Goal: Task Accomplishment & Management: Manage account settings

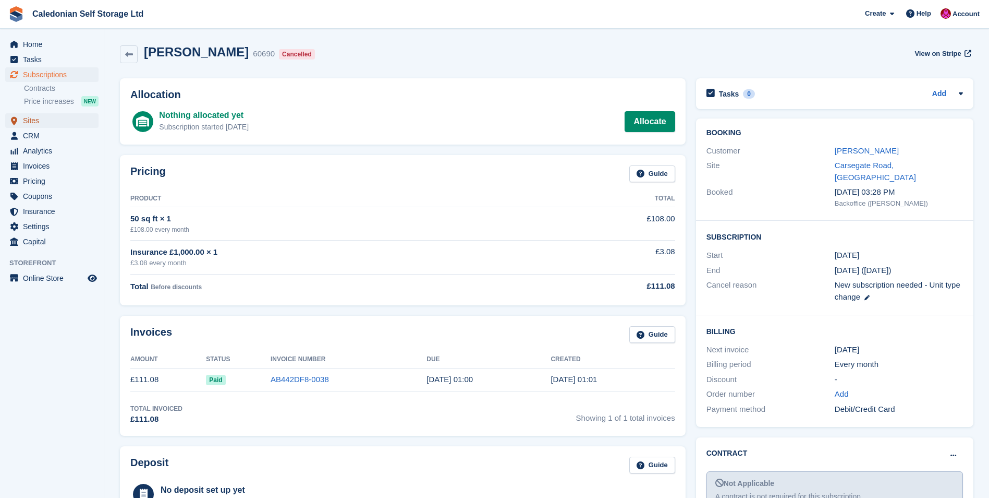
click at [21, 120] on link "Sites" at bounding box center [51, 120] width 93 height 15
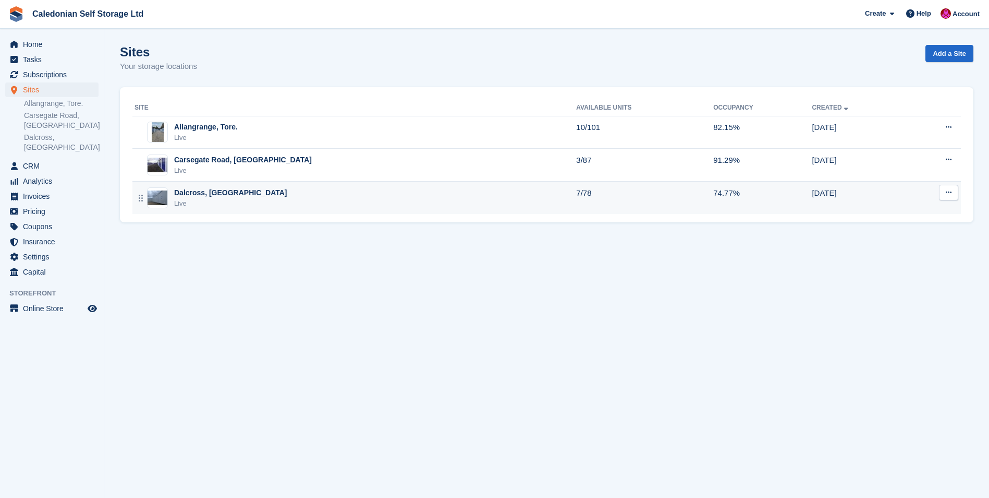
click at [189, 191] on div "Dalcross, [GEOGRAPHIC_DATA]" at bounding box center [230, 192] width 113 height 11
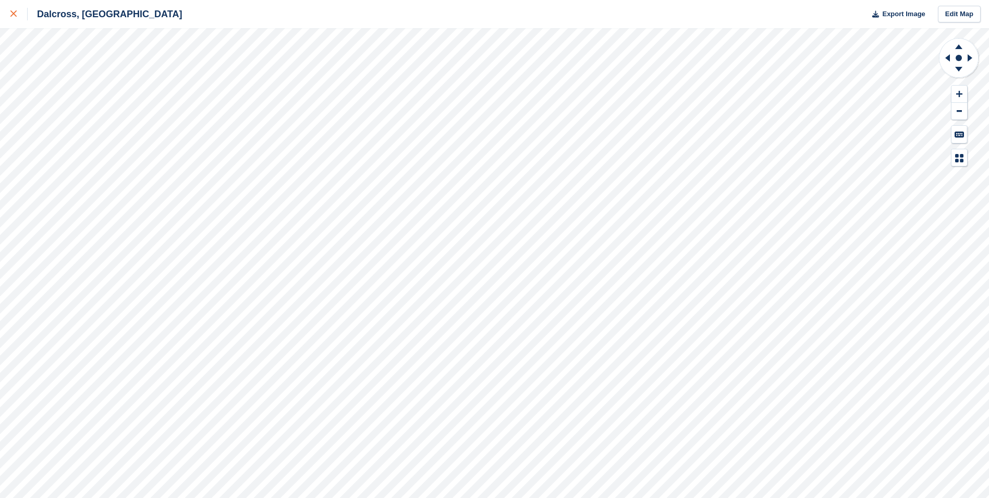
click at [14, 13] on icon at bounding box center [13, 13] width 6 height 6
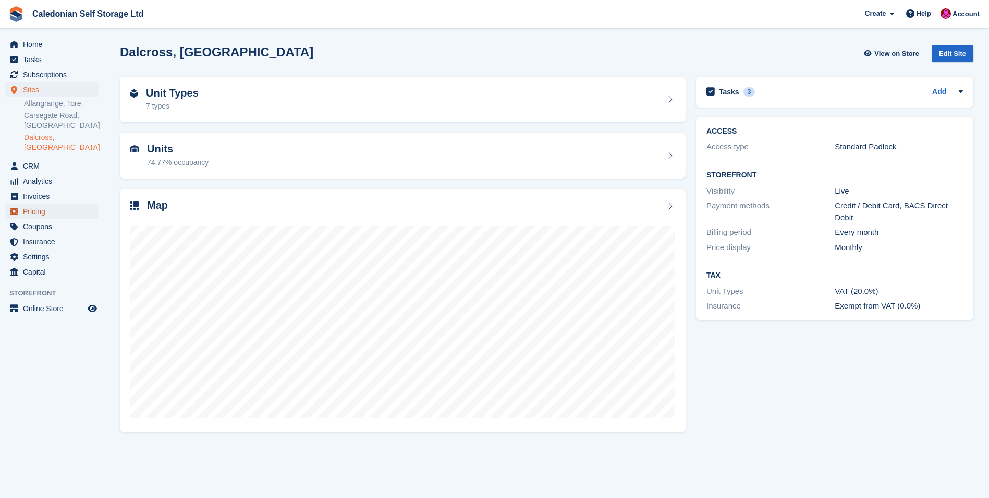
click at [26, 204] on span "Pricing" at bounding box center [54, 211] width 63 height 15
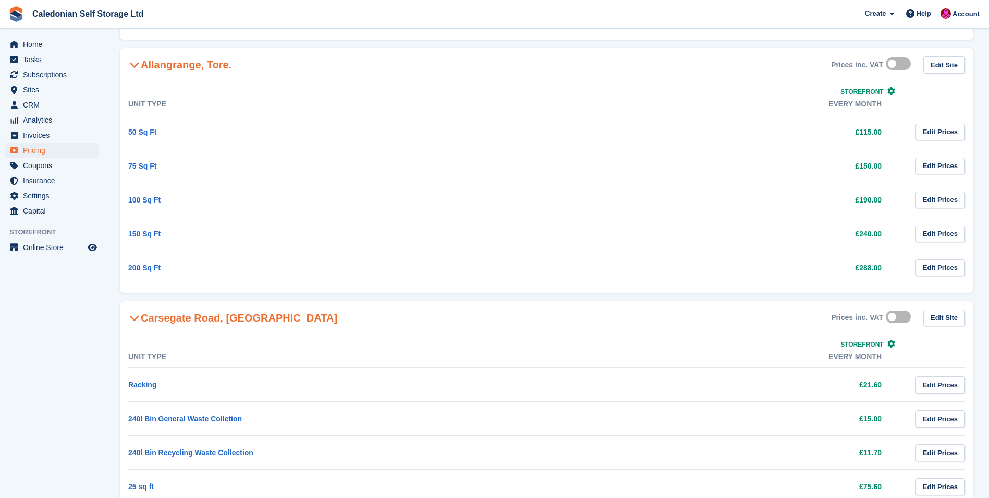
scroll to position [1043, 0]
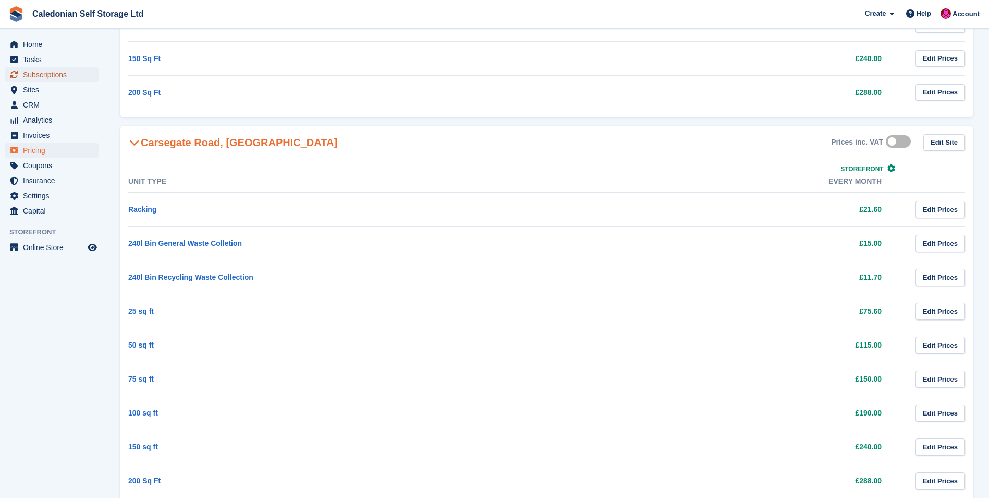
click at [42, 75] on span "Subscriptions" at bounding box center [54, 74] width 63 height 15
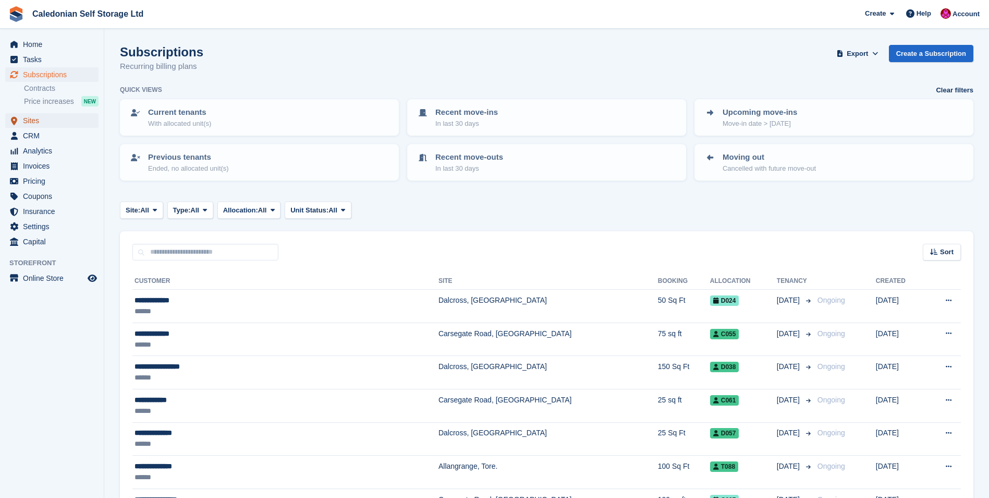
click at [29, 120] on span "Sites" at bounding box center [54, 120] width 63 height 15
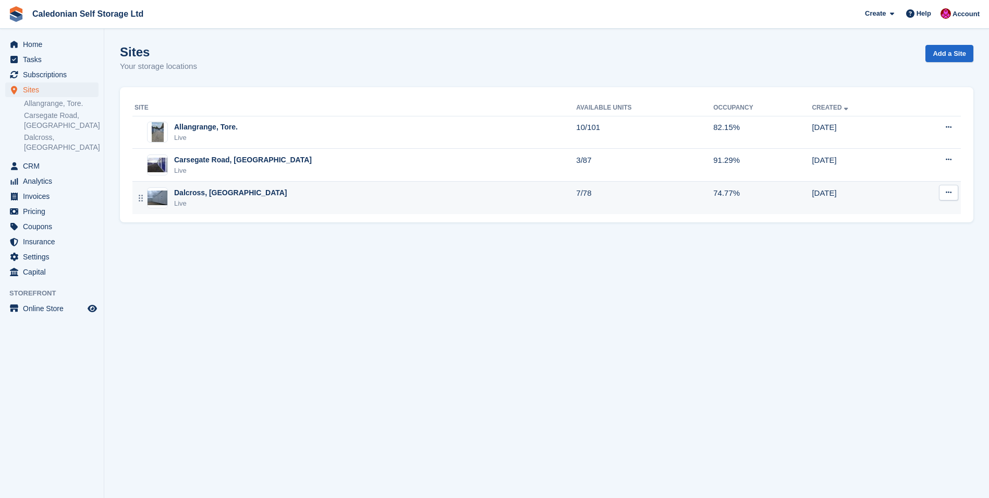
click at [192, 190] on div "Dalcross, [GEOGRAPHIC_DATA]" at bounding box center [230, 192] width 113 height 11
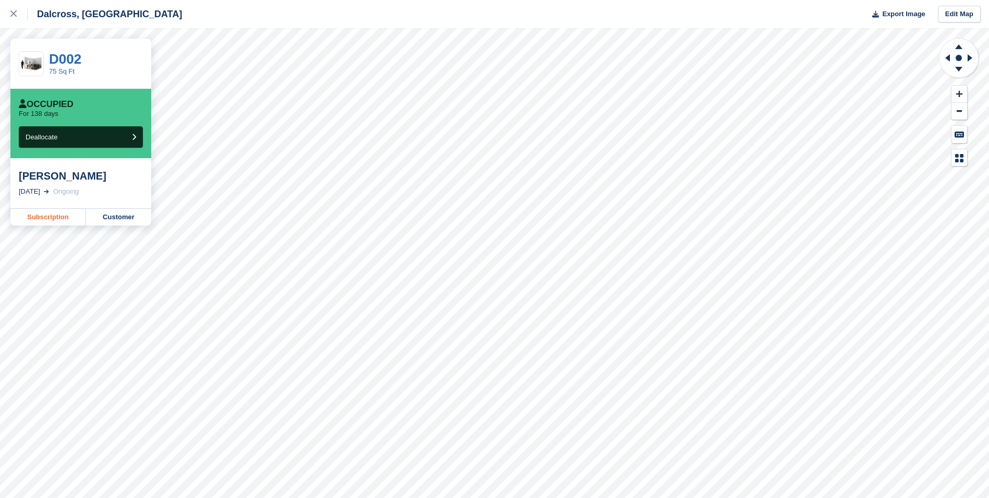
click at [57, 216] on link "Subscription" at bounding box center [48, 217] width 76 height 17
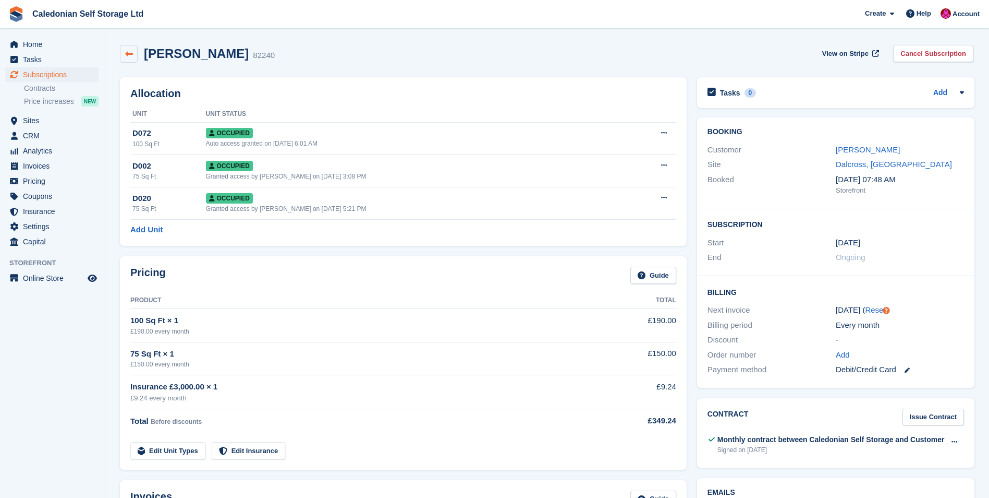
click at [125, 53] on icon at bounding box center [129, 54] width 8 height 8
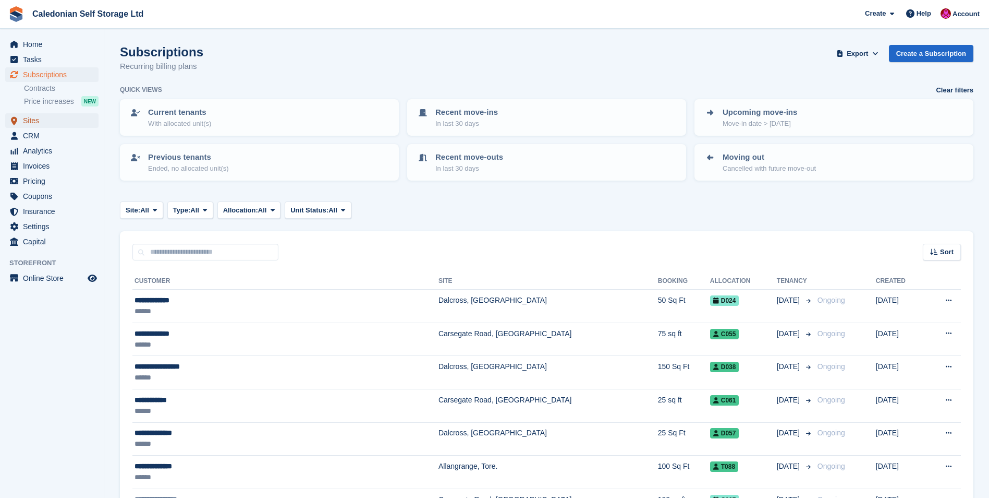
click at [29, 117] on span "Sites" at bounding box center [54, 120] width 63 height 15
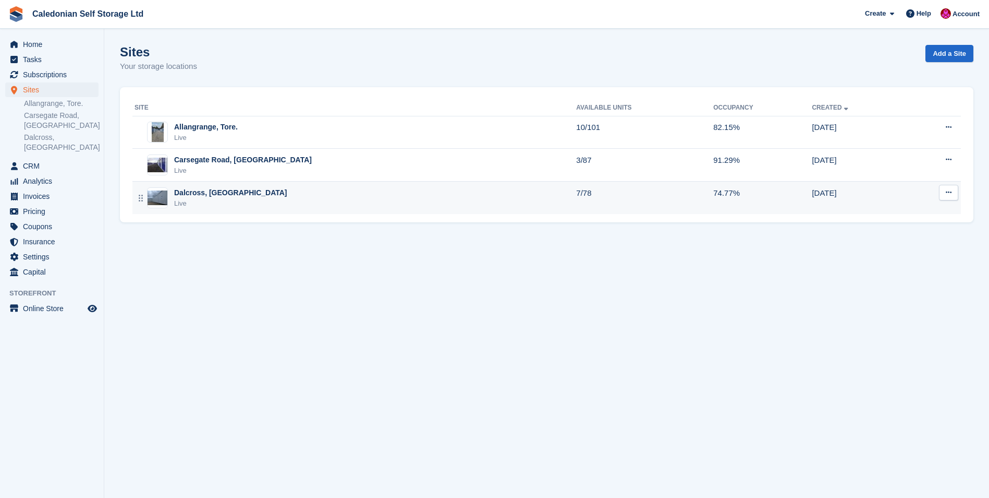
click at [193, 191] on div "Dalcross, [GEOGRAPHIC_DATA]" at bounding box center [230, 192] width 113 height 11
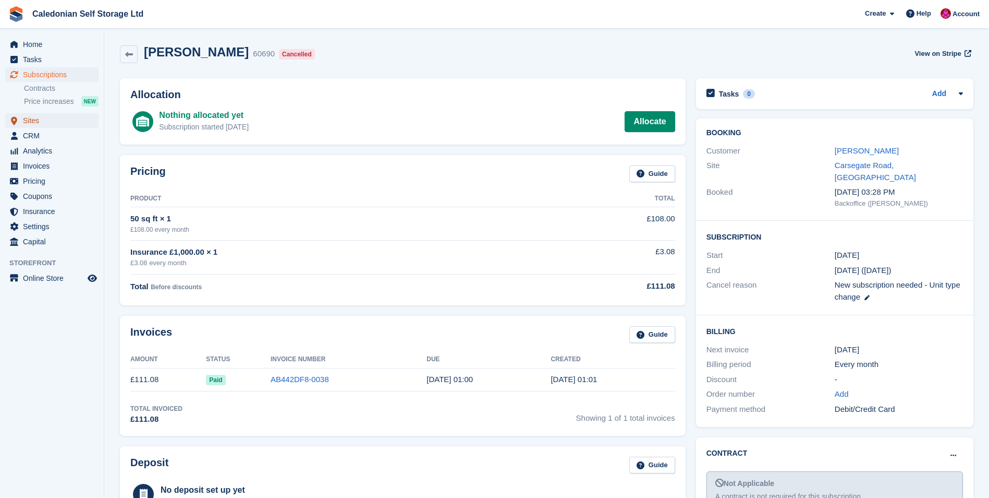
click at [38, 120] on span "Sites" at bounding box center [54, 120] width 63 height 15
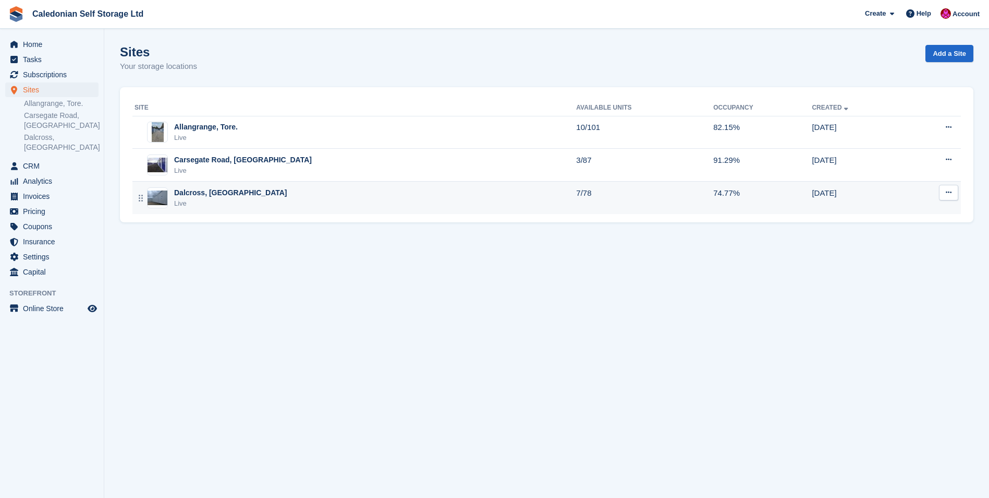
click at [179, 196] on div "Dalcross, [GEOGRAPHIC_DATA]" at bounding box center [230, 192] width 113 height 11
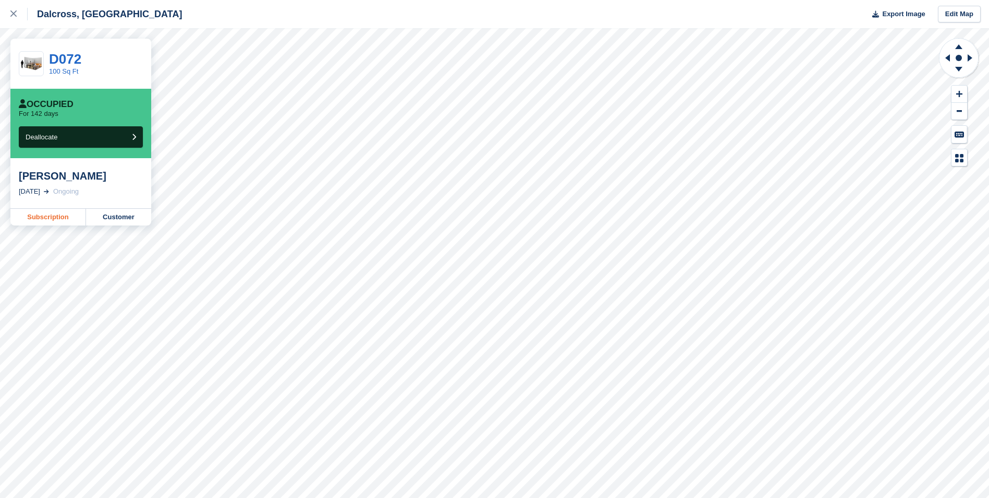
click at [52, 220] on link "Subscription" at bounding box center [48, 217] width 76 height 17
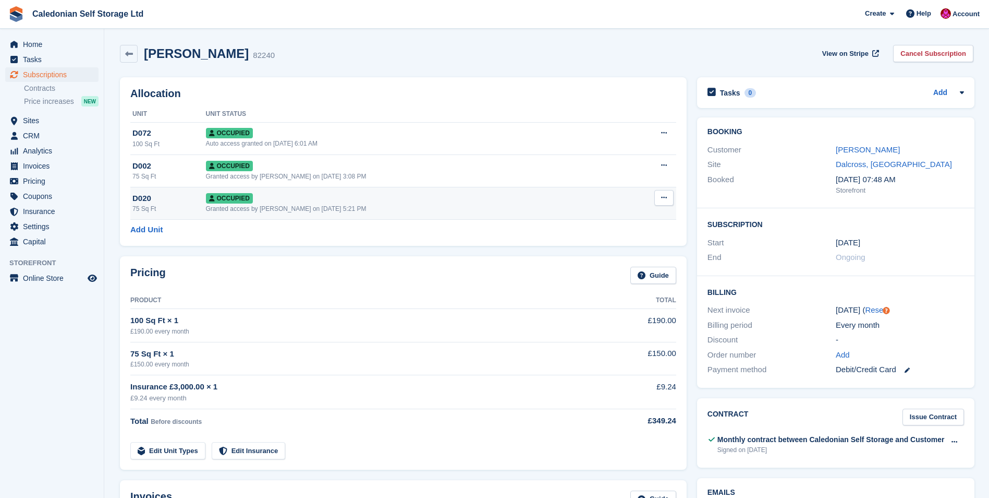
click at [222, 201] on span "Occupied" at bounding box center [229, 198] width 47 height 10
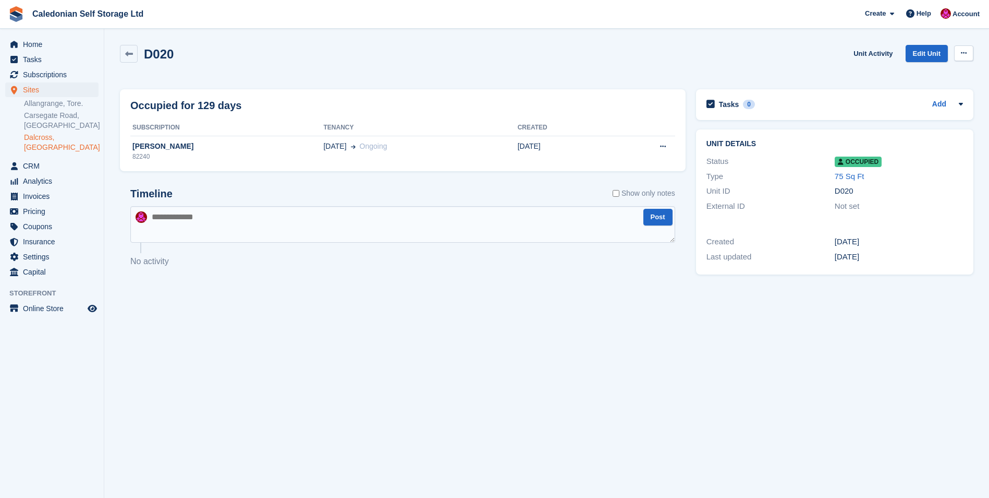
click at [959, 50] on button at bounding box center [963, 53] width 19 height 16
click at [829, 70] on div "D020 Unit Activity Edit Unit Overlock Repossess Deallocate" at bounding box center [547, 60] width 854 height 30
click at [858, 160] on span "Occupied" at bounding box center [858, 161] width 47 height 10
click at [665, 147] on icon at bounding box center [663, 146] width 6 height 7
click at [503, 314] on section "D020 Unit Activity Edit Unit Overlock Repossess Deallocate Occupied for 129 day…" at bounding box center [546, 249] width 885 height 498
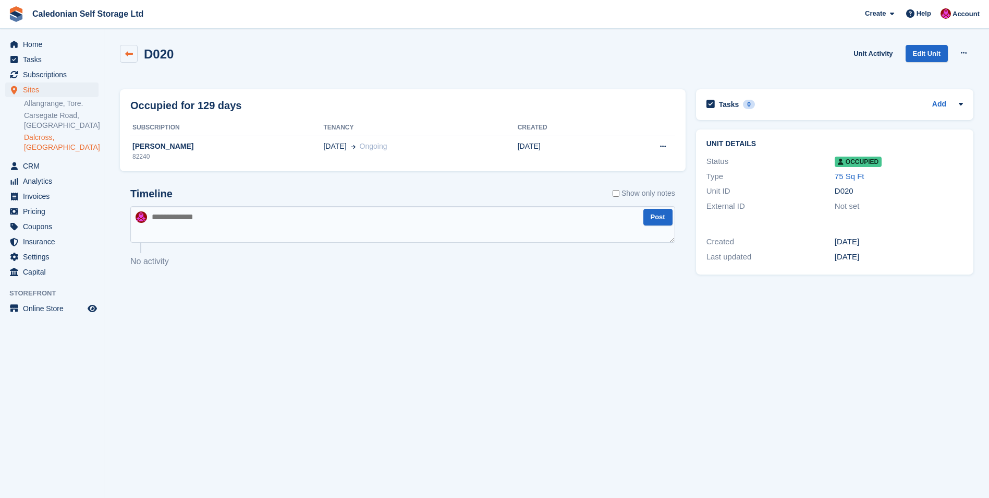
click at [127, 53] on icon at bounding box center [129, 54] width 8 height 8
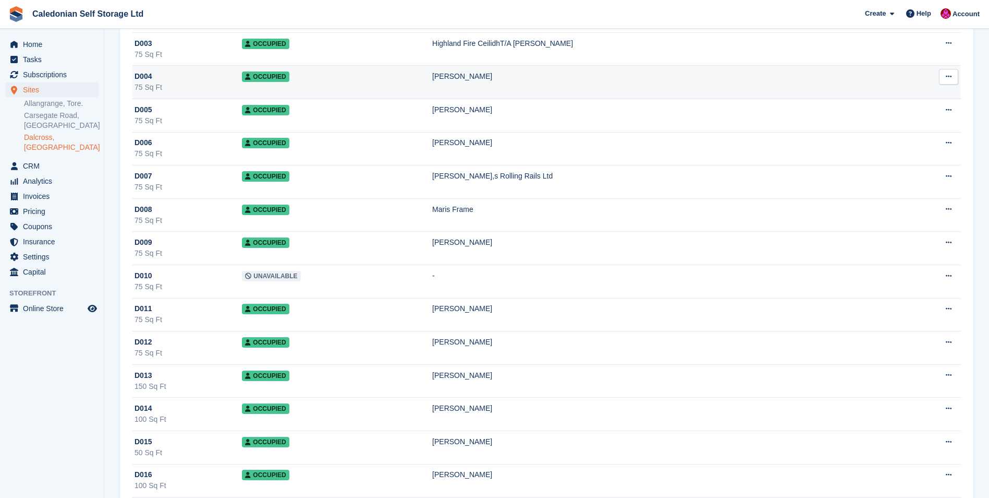
scroll to position [209, 0]
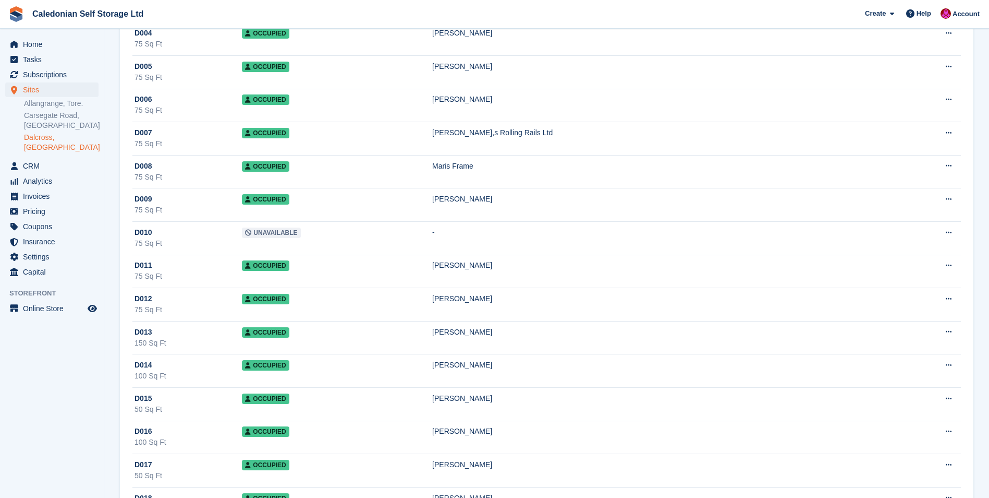
click at [43, 137] on link "Dalcross, [GEOGRAPHIC_DATA]" at bounding box center [61, 142] width 75 height 20
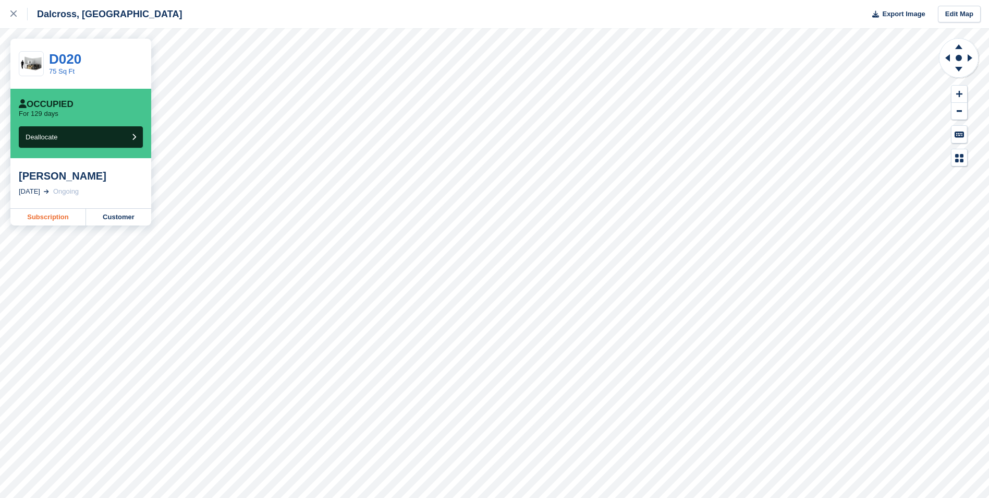
click at [64, 216] on link "Subscription" at bounding box center [48, 217] width 76 height 17
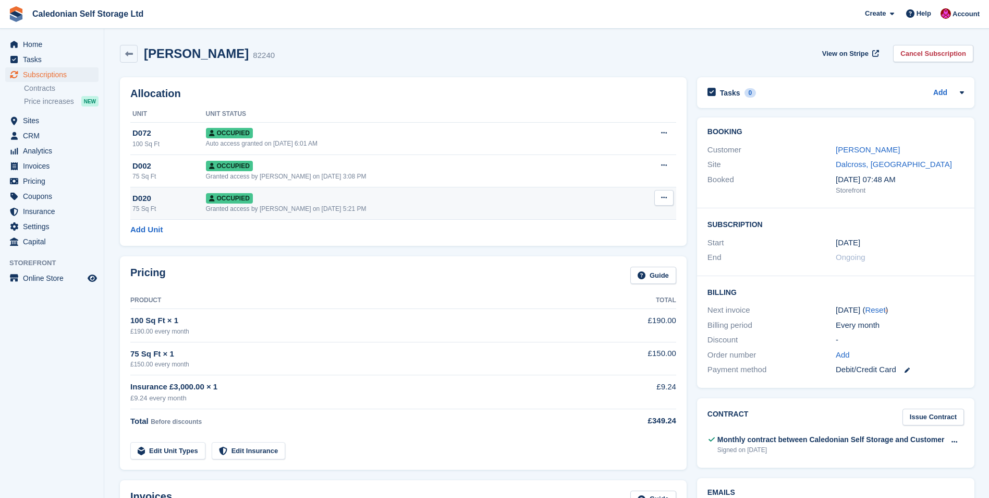
click at [663, 193] on button at bounding box center [663, 198] width 19 height 16
click at [434, 354] on div "75 Sq Ft × 1" at bounding box center [361, 354] width 462 height 12
click at [661, 195] on icon at bounding box center [664, 197] width 6 height 7
click at [492, 286] on div "Pricing Guide" at bounding box center [403, 277] width 546 height 23
click at [170, 448] on link "Edit Unit Types" at bounding box center [167, 450] width 75 height 17
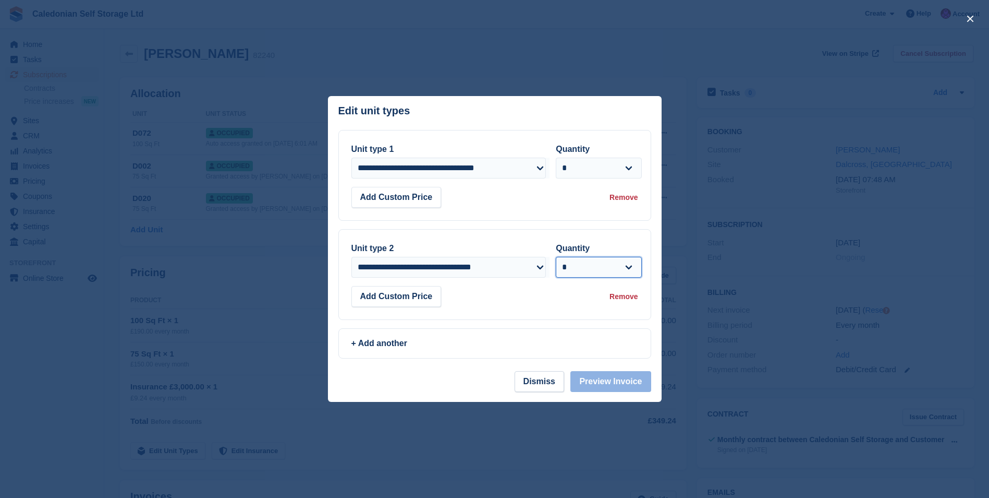
click at [628, 270] on select "* * * * * * * * * ** ** ** ** ** ** ** ** ** ** ** ** ** ** ** ** ** ** ** ** *…" at bounding box center [599, 267] width 86 height 21
click at [501, 303] on div "Add Custom Price Remove" at bounding box center [494, 296] width 287 height 21
click at [437, 383] on footer "Dismiss Preview Invoice" at bounding box center [495, 386] width 334 height 31
click at [537, 386] on button "Dismiss" at bounding box center [540, 381] width 50 height 21
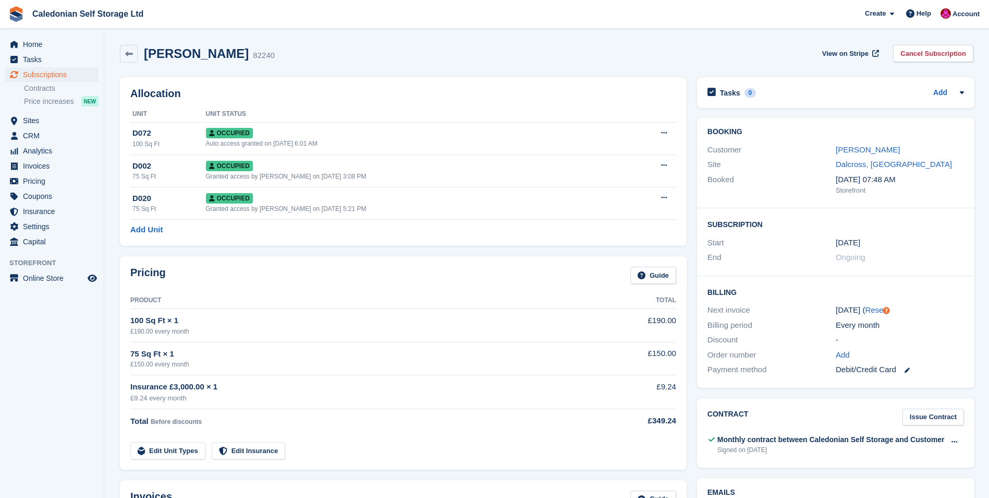
click at [937, 268] on div "Subscription Start 5 May End Ongoing" at bounding box center [835, 242] width 277 height 68
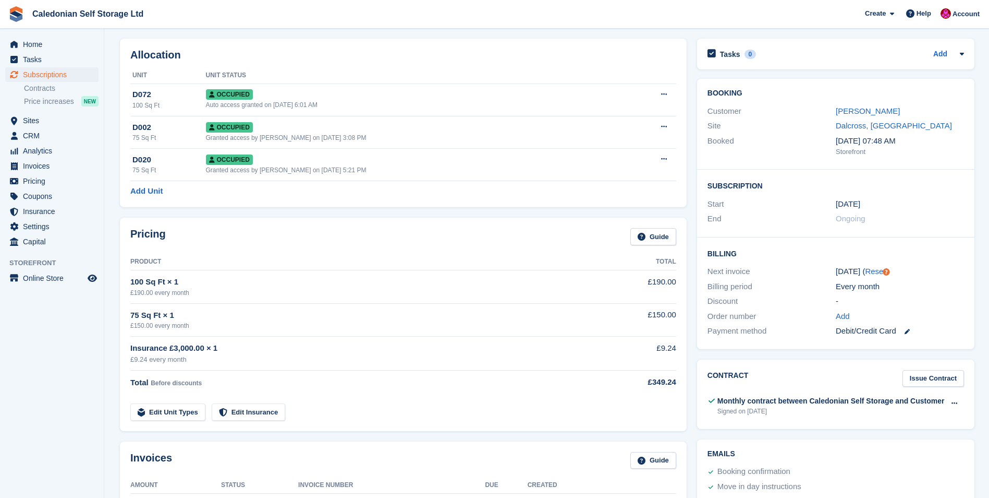
scroll to position [209, 0]
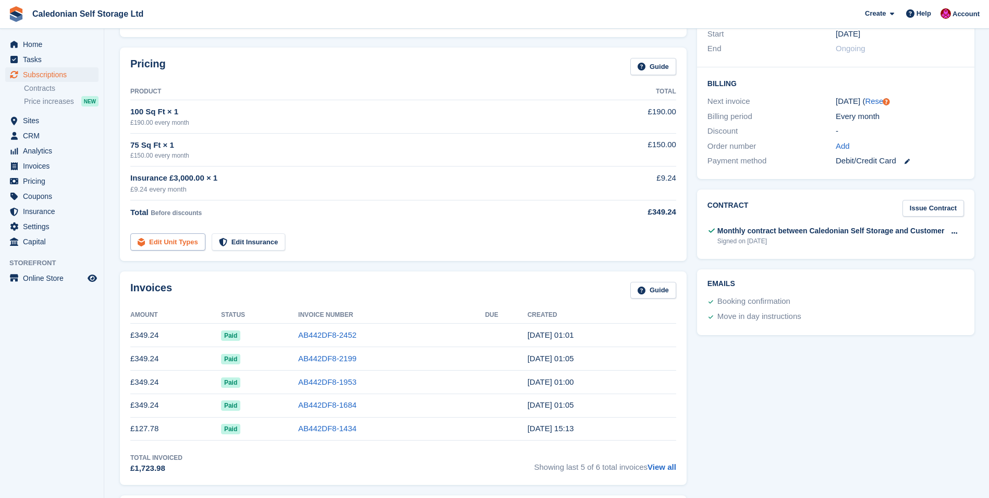
click at [172, 242] on link "Edit Unit Types" at bounding box center [167, 241] width 75 height 17
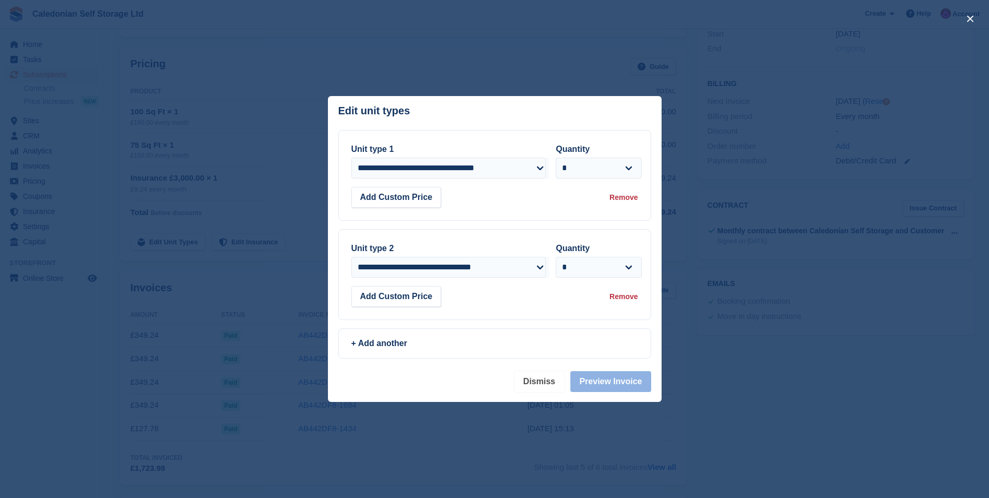
click at [530, 384] on button "Dismiss" at bounding box center [540, 381] width 50 height 21
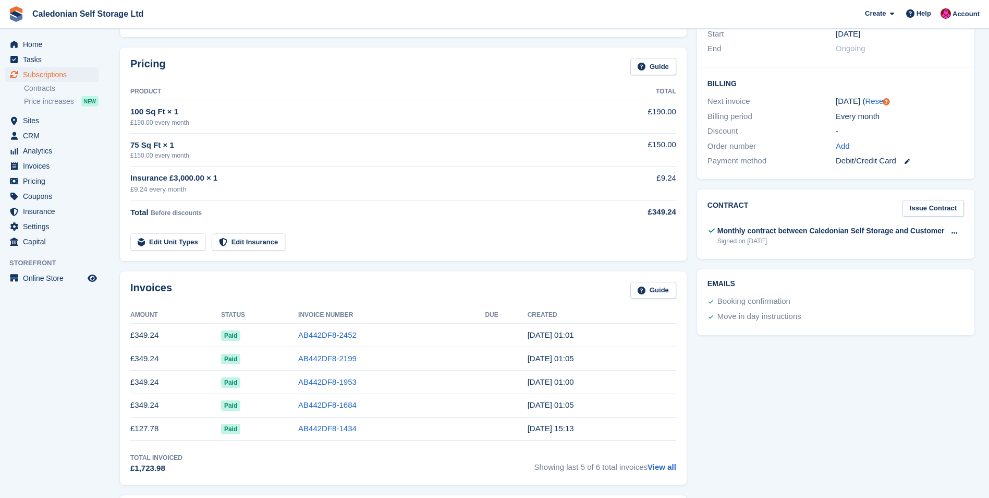
scroll to position [0, 0]
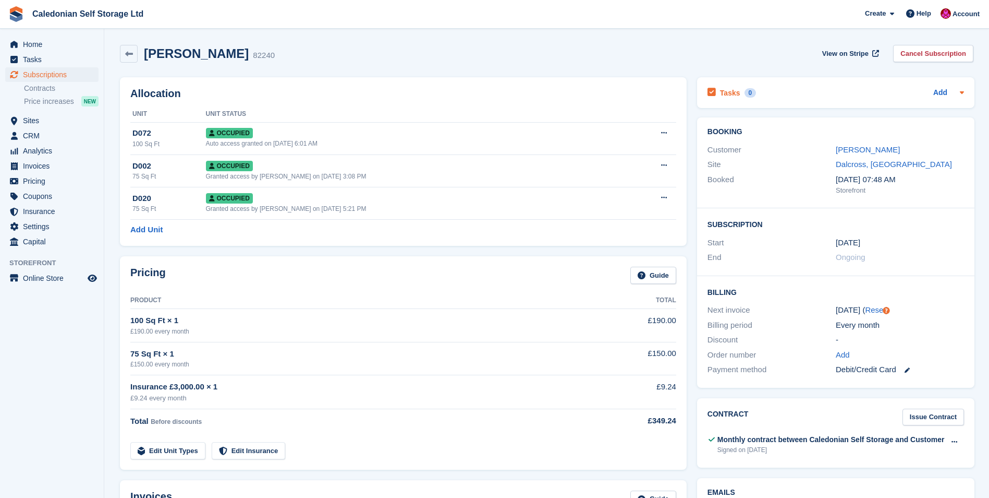
click at [808, 94] on div "Tasks 0 Add" at bounding box center [836, 93] width 257 height 14
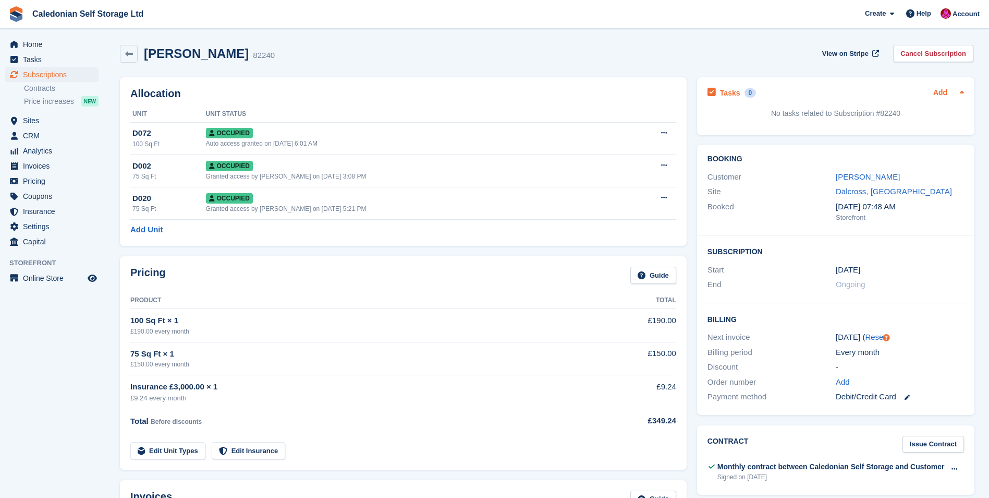
click at [943, 89] on link "Add" at bounding box center [940, 93] width 14 height 12
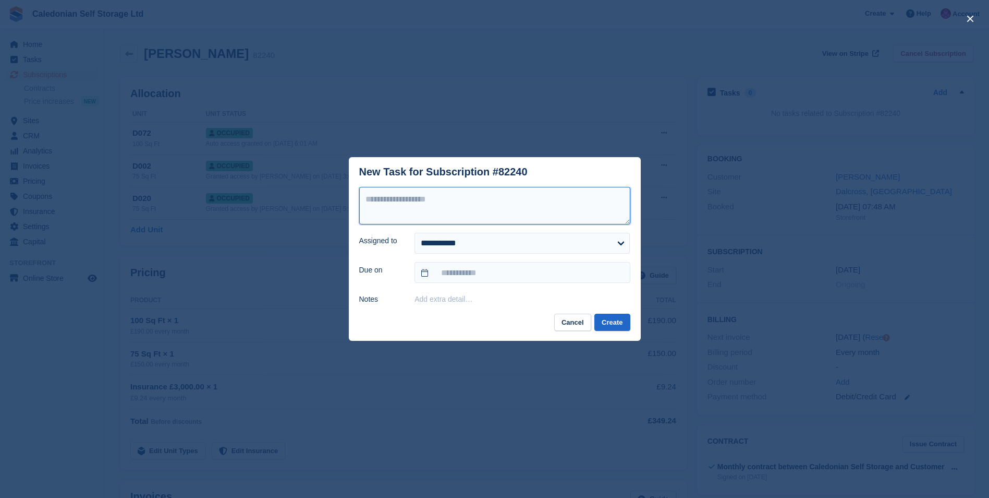
click at [401, 199] on textarea at bounding box center [494, 206] width 271 height 38
click at [416, 202] on textarea "**********" at bounding box center [494, 206] width 271 height 38
click at [585, 203] on textarea "**********" at bounding box center [494, 206] width 271 height 38
drag, startPoint x: 591, startPoint y: 199, endPoint x: 580, endPoint y: 199, distance: 11.0
click at [580, 199] on textarea "**********" at bounding box center [494, 206] width 271 height 38
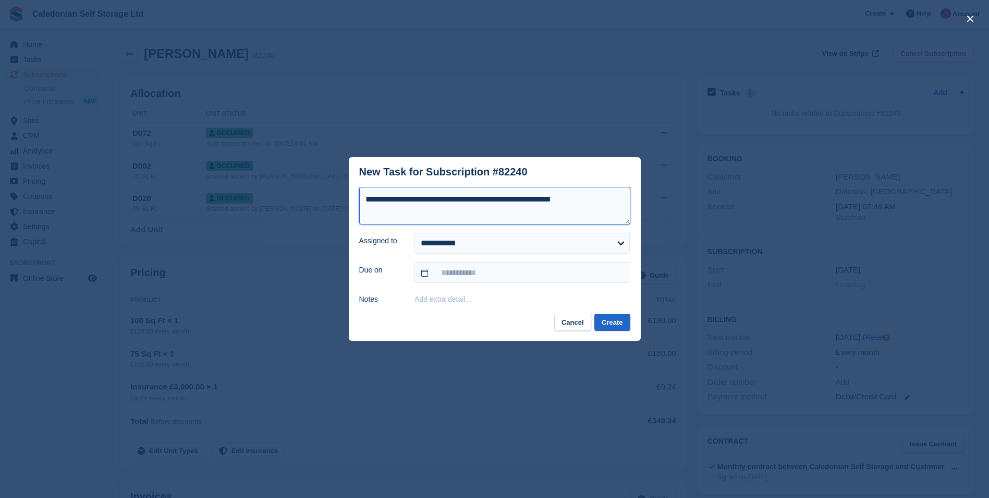
click at [566, 201] on textarea "**********" at bounding box center [494, 206] width 271 height 38
click at [399, 212] on textarea "**********" at bounding box center [494, 206] width 271 height 38
click at [604, 202] on textarea "**********" at bounding box center [494, 206] width 271 height 38
type textarea "**********"
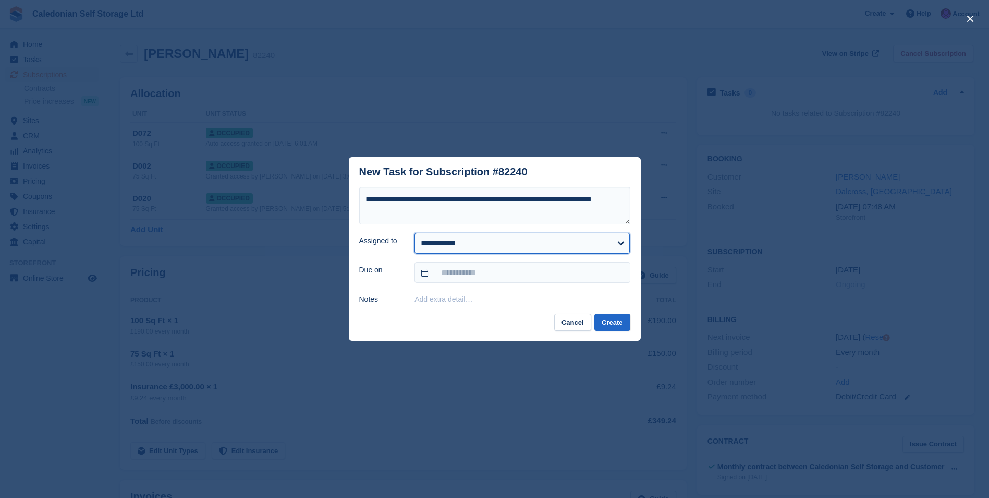
click at [619, 242] on select "**********" at bounding box center [522, 243] width 215 height 21
select select "****"
click at [415, 233] on select "**********" at bounding box center [522, 243] width 215 height 21
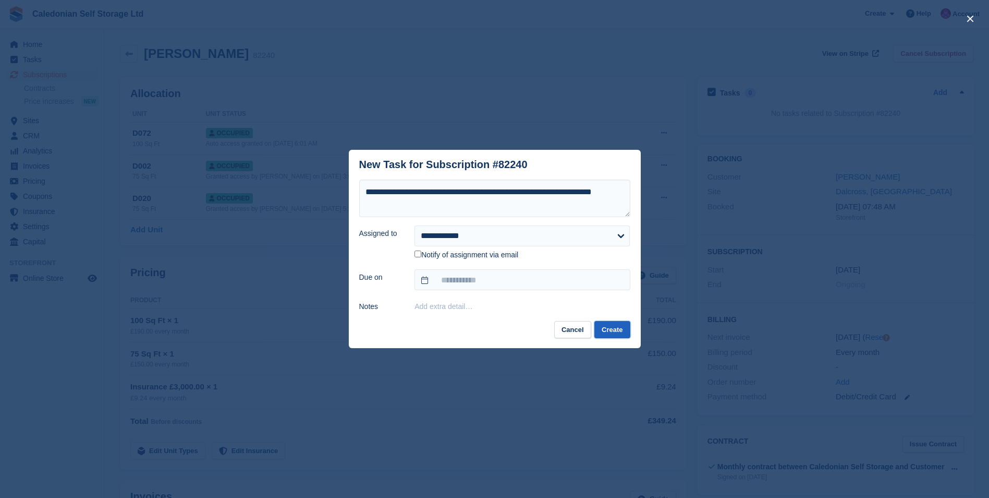
click at [617, 330] on button "Create" at bounding box center [612, 329] width 35 height 17
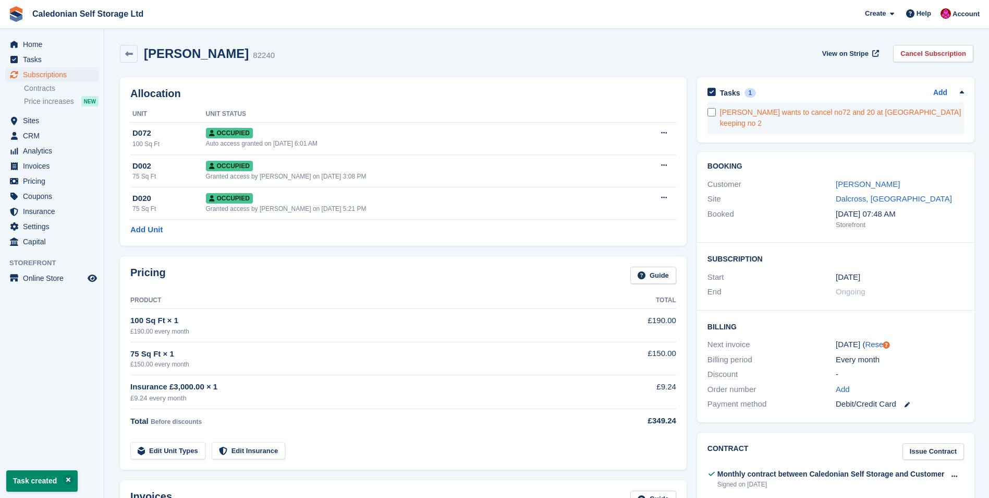
click at [824, 110] on div "[PERSON_NAME] wants to cancel no72 and 20 at [GEOGRAPHIC_DATA] keeping no 2" at bounding box center [842, 118] width 244 height 22
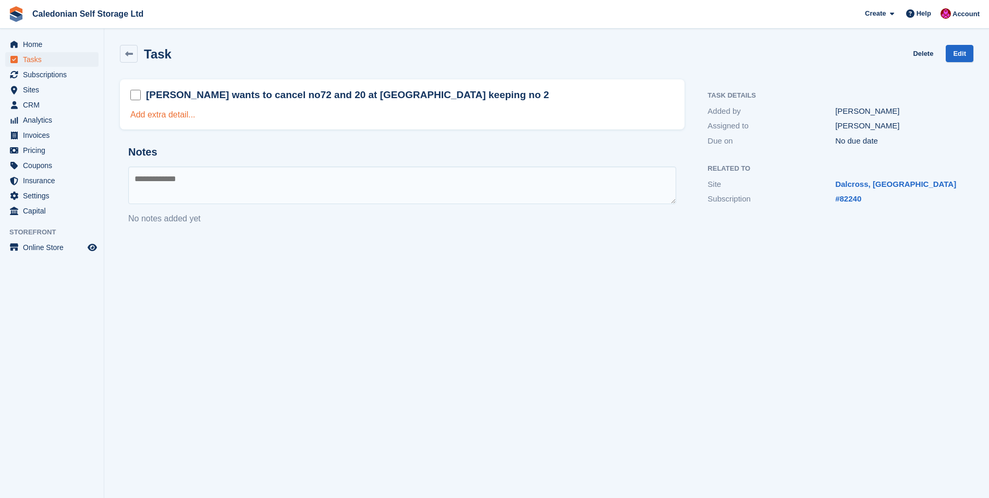
click at [169, 116] on link "Add extra detail..." at bounding box center [162, 114] width 65 height 9
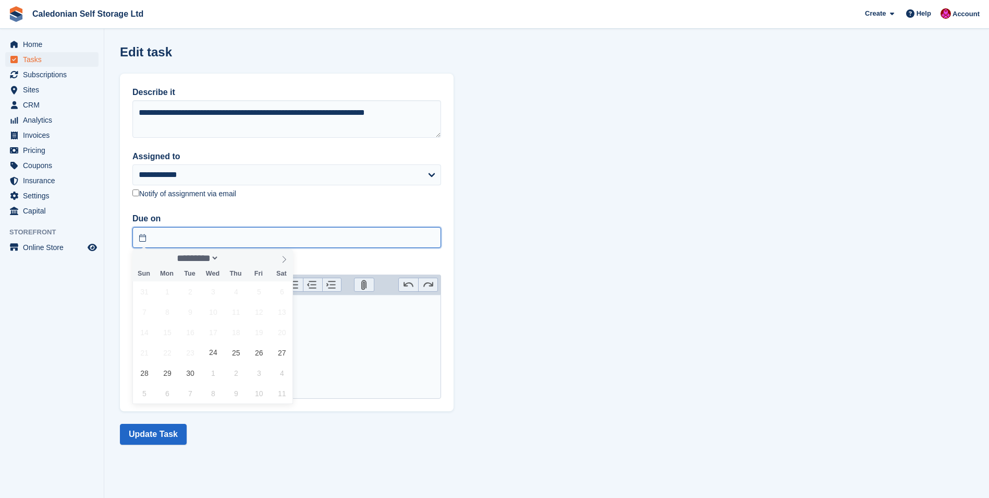
click at [205, 231] on input "text" at bounding box center [286, 237] width 309 height 21
click at [144, 395] on span "5" at bounding box center [144, 393] width 20 height 20
type input "**********"
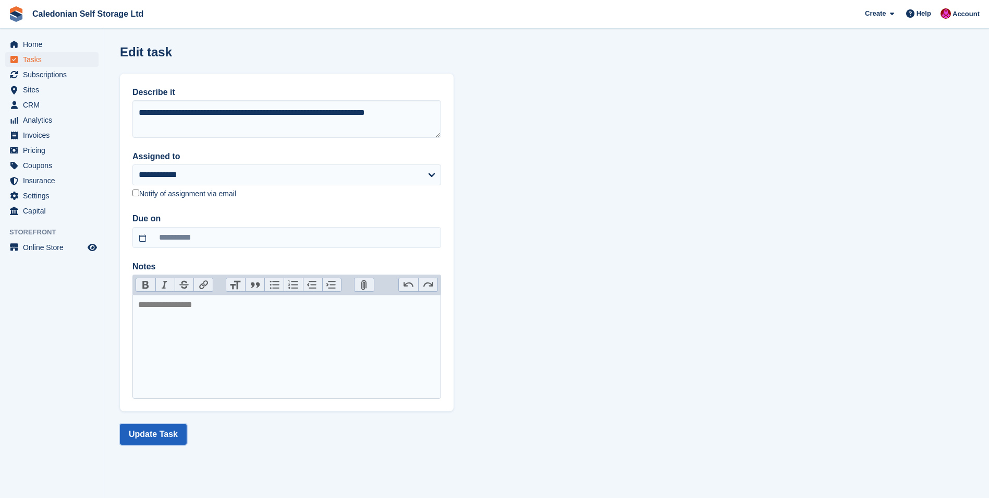
click at [169, 437] on button "Update Task" at bounding box center [153, 433] width 67 height 21
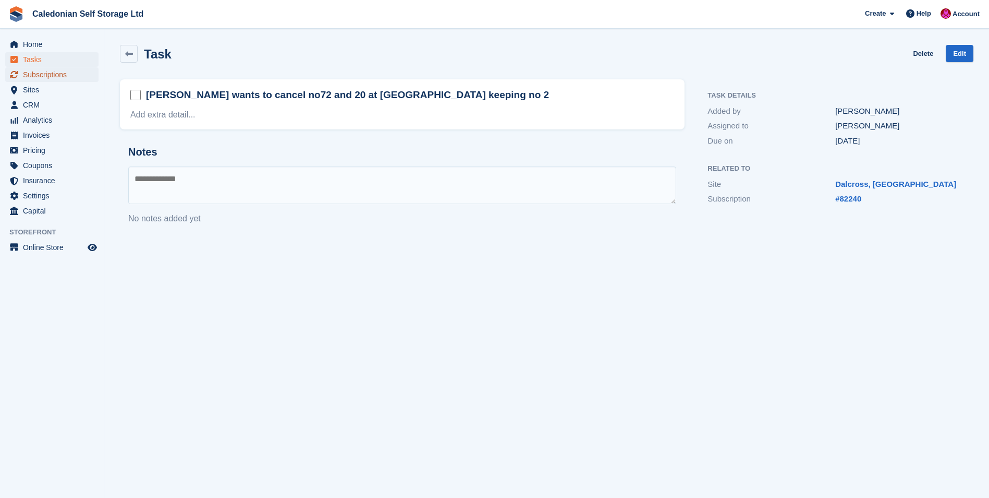
click at [38, 71] on span "Subscriptions" at bounding box center [54, 74] width 63 height 15
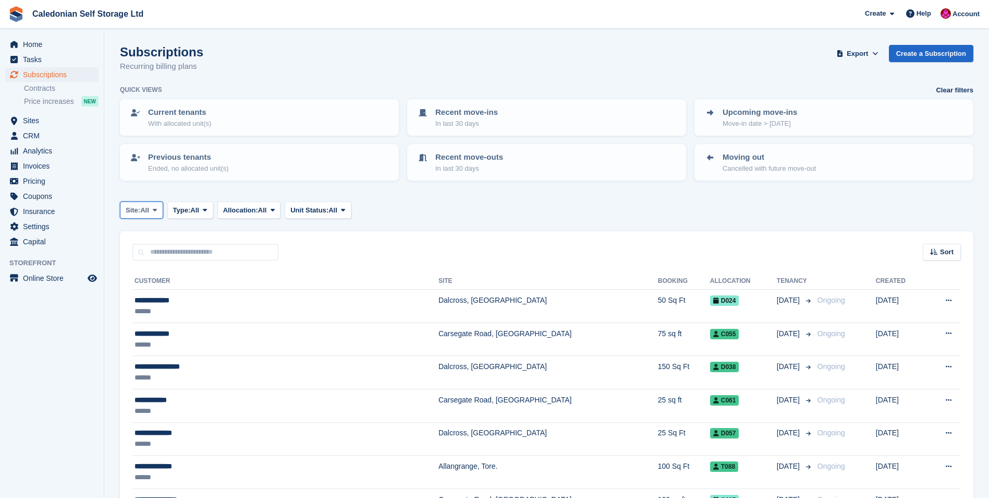
click at [154, 209] on icon at bounding box center [155, 210] width 4 height 7
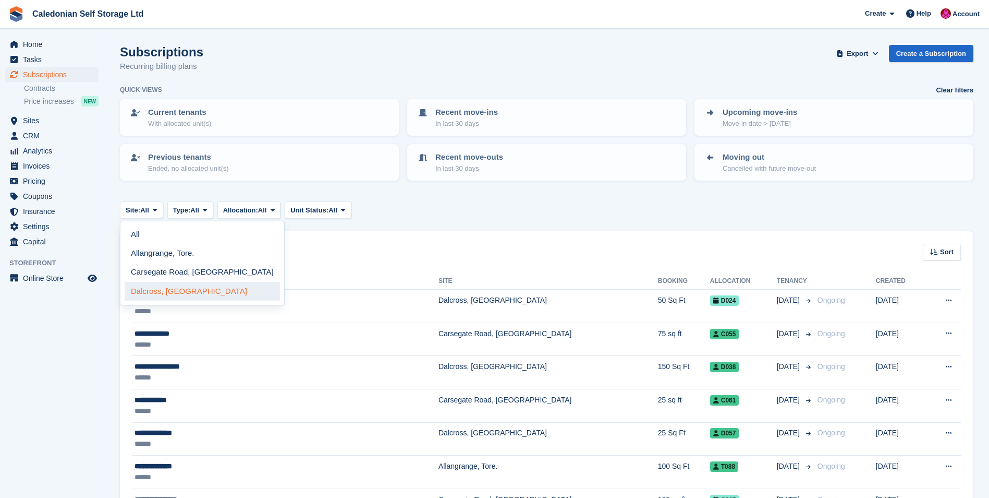
click at [147, 287] on link "Dalcross, [GEOGRAPHIC_DATA]" at bounding box center [202, 291] width 155 height 19
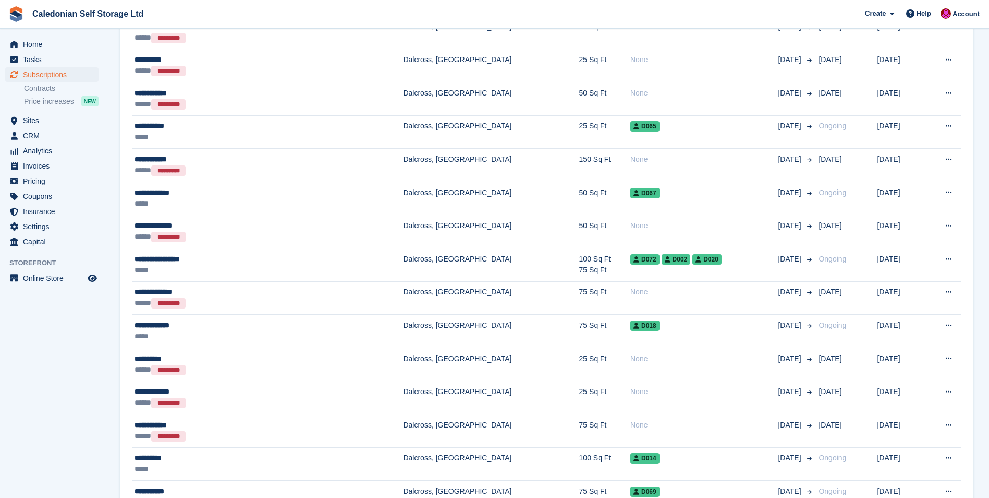
scroll to position [1043, 0]
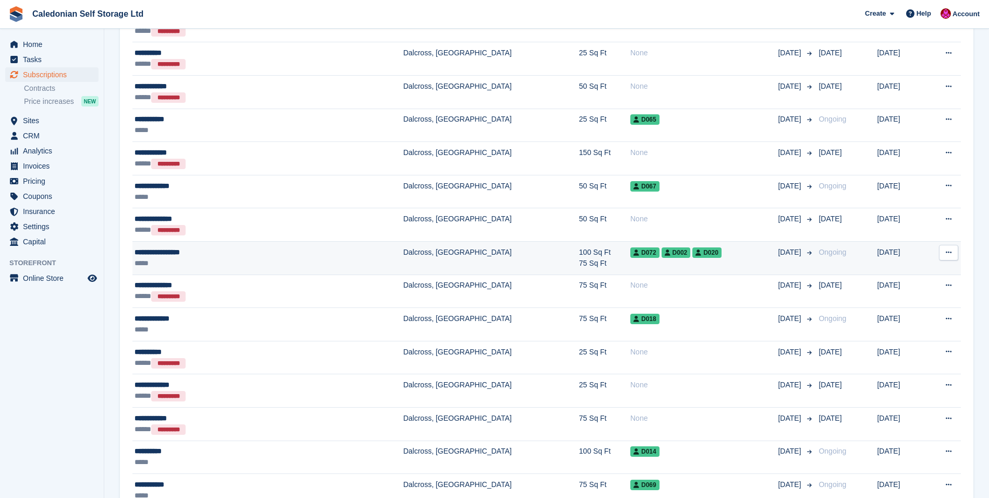
click at [155, 251] on div "**********" at bounding box center [217, 252] width 165 height 11
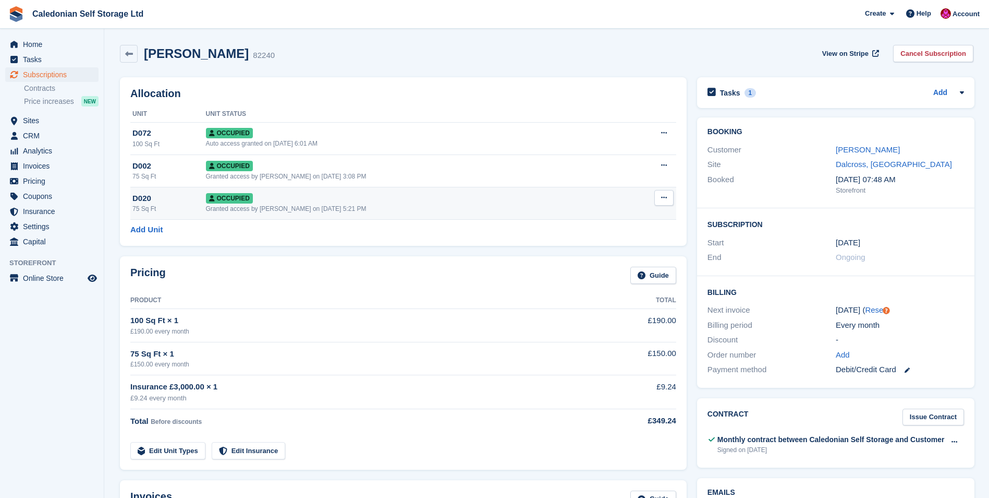
click at [215, 196] on span "Occupied" at bounding box center [229, 198] width 47 height 10
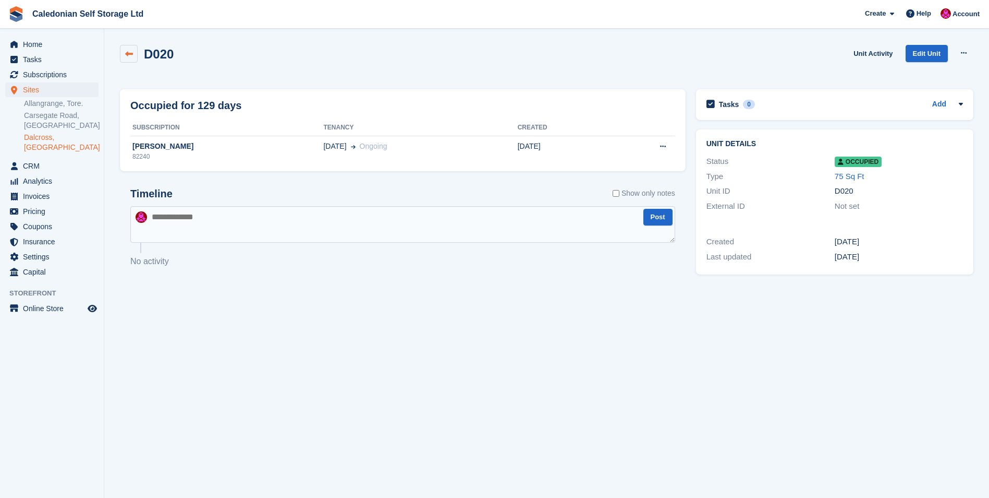
click at [129, 52] on icon at bounding box center [129, 54] width 8 height 8
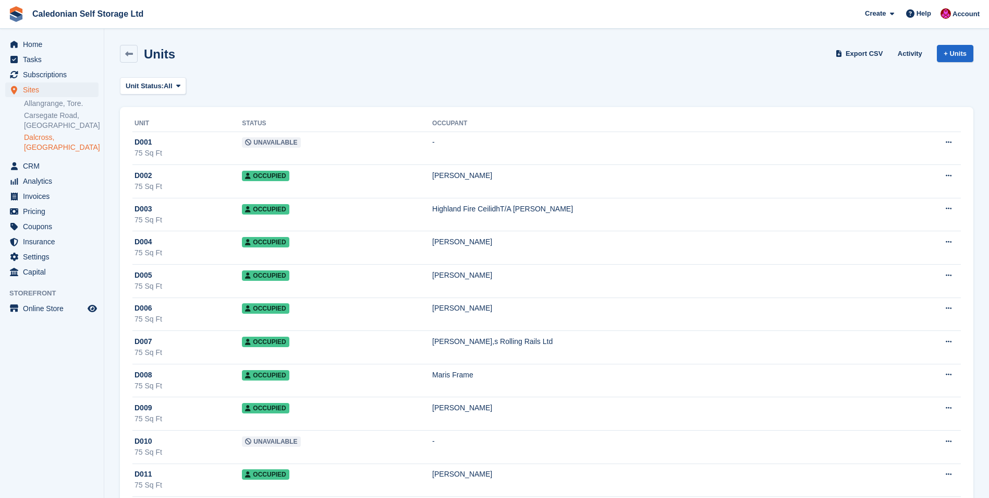
click at [129, 52] on icon at bounding box center [129, 54] width 8 height 8
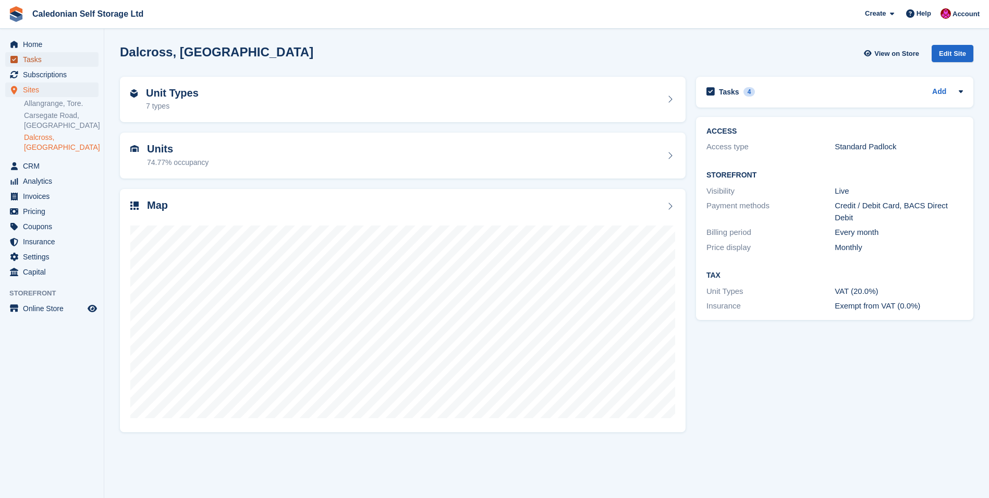
click at [40, 59] on span "Tasks" at bounding box center [54, 59] width 63 height 15
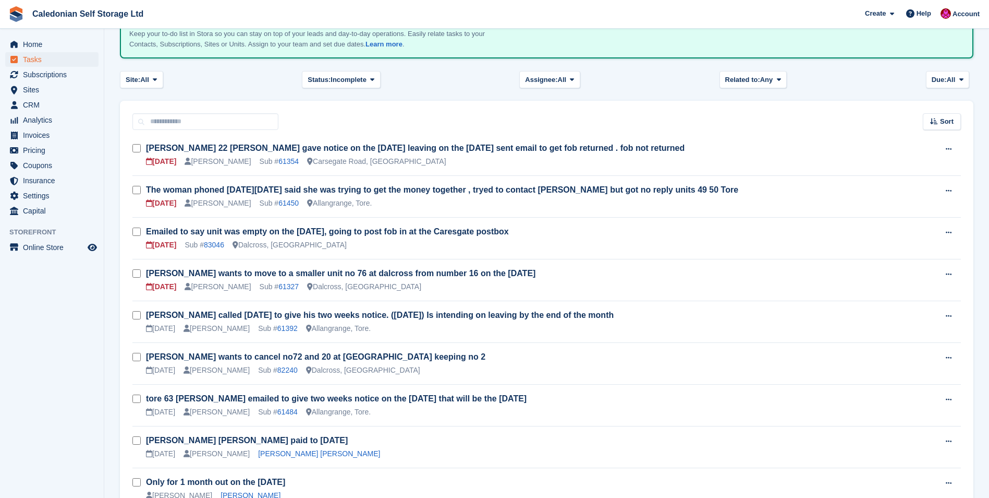
scroll to position [185, 0]
